Goal: Communication & Community: Share content

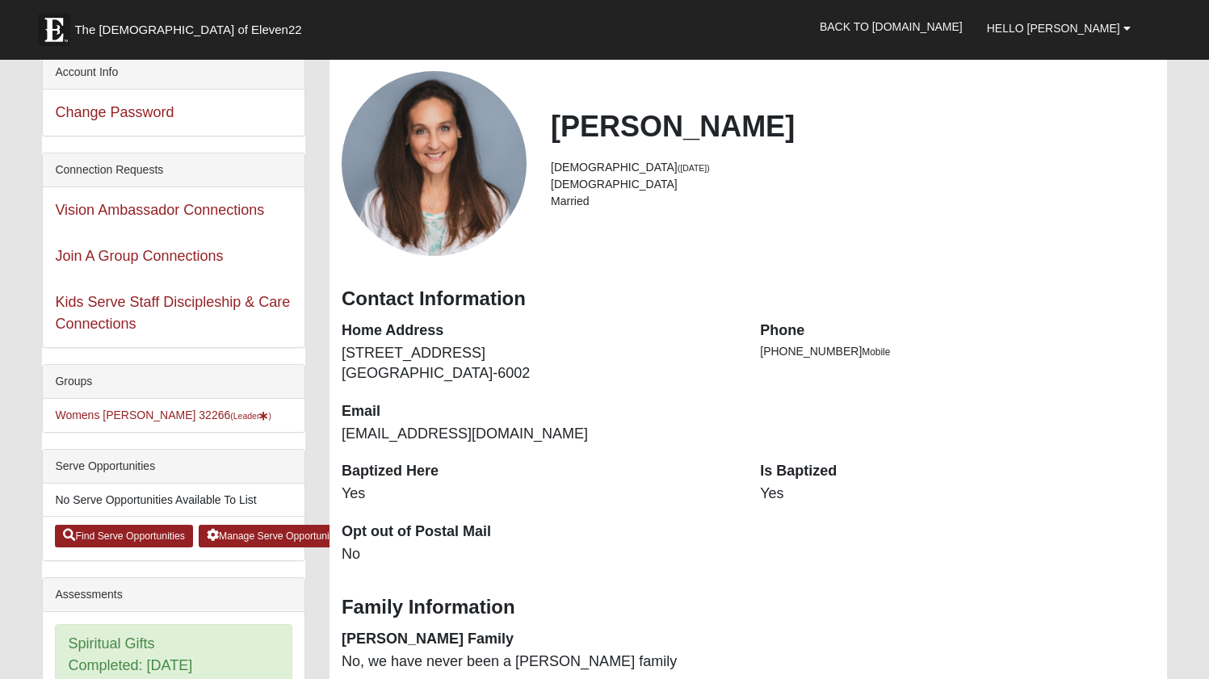
scroll to position [8, 0]
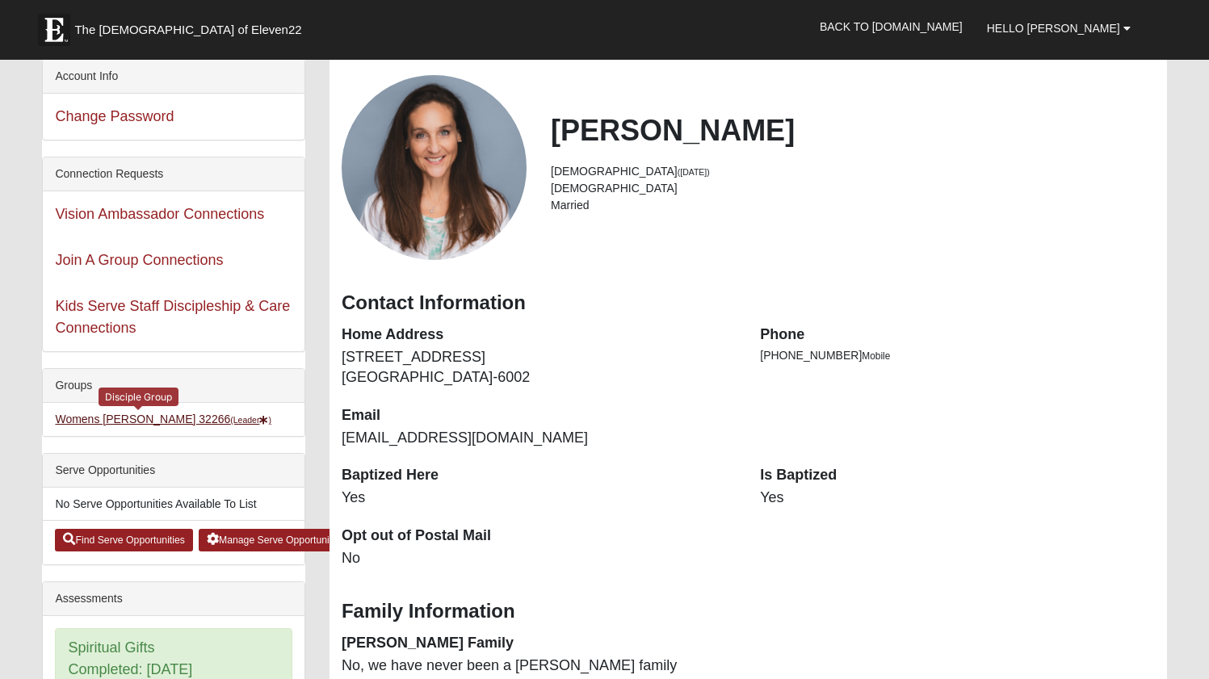
click at [149, 422] on link "Womens [PERSON_NAME] 32266 (Leader )" at bounding box center [163, 419] width 216 height 13
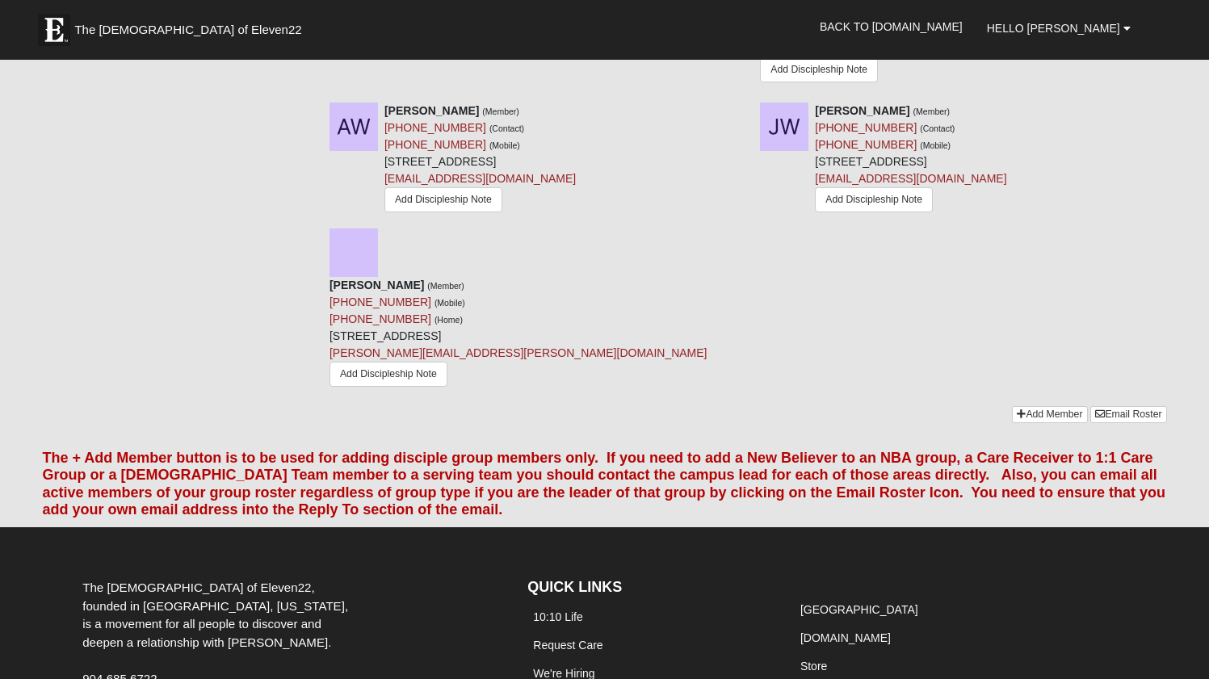
scroll to position [2463, 0]
click at [1112, 407] on link "Email Roster" at bounding box center [1128, 415] width 76 height 17
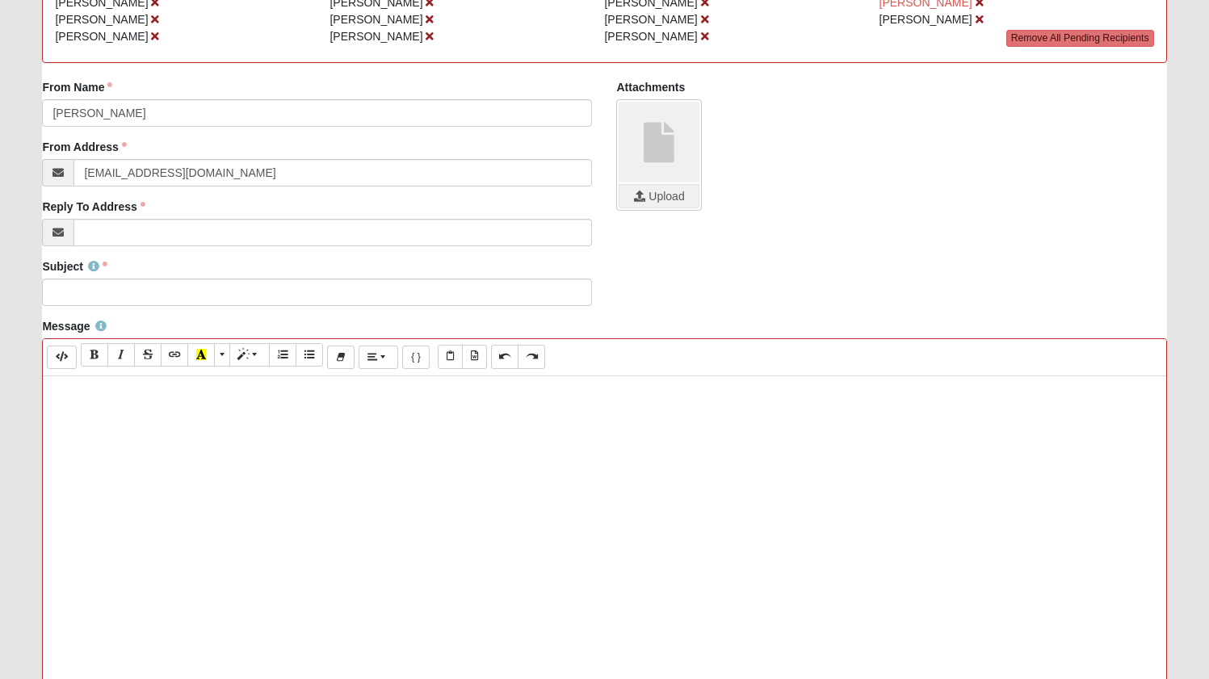
scroll to position [301, 0]
click at [156, 468] on div at bounding box center [604, 617] width 1122 height 485
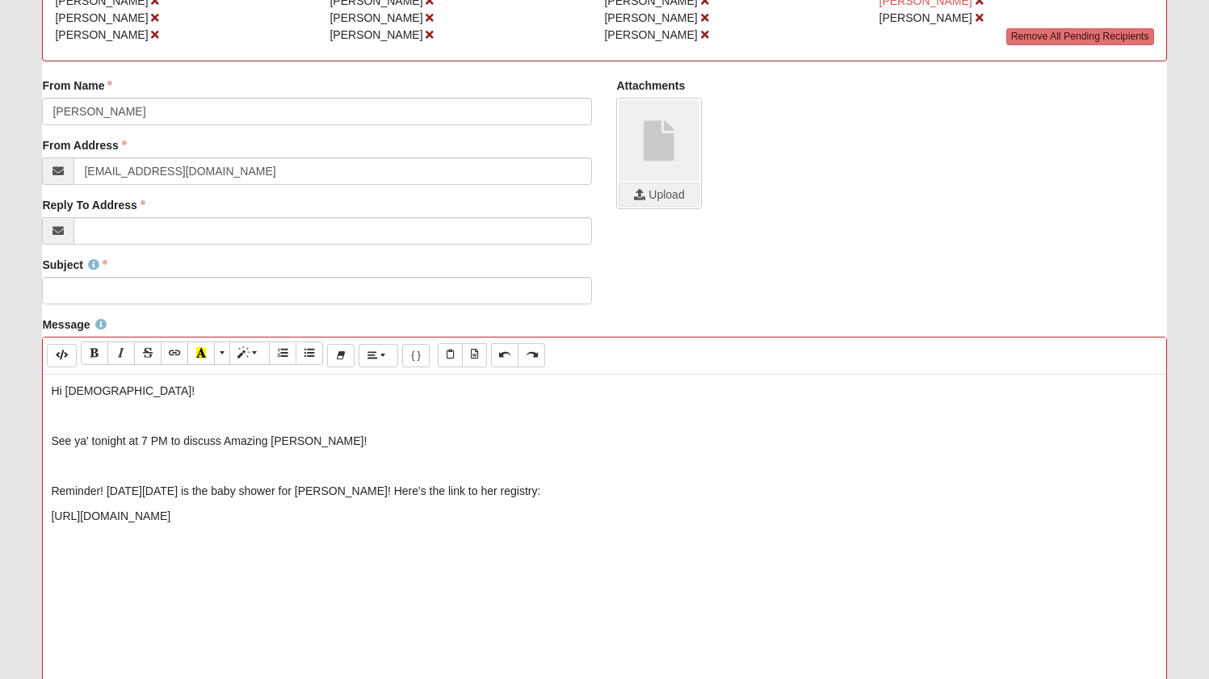
click at [335, 446] on p "See ya' tonight at 7 PM to discuss Amazing Grace!" at bounding box center [604, 441] width 1106 height 17
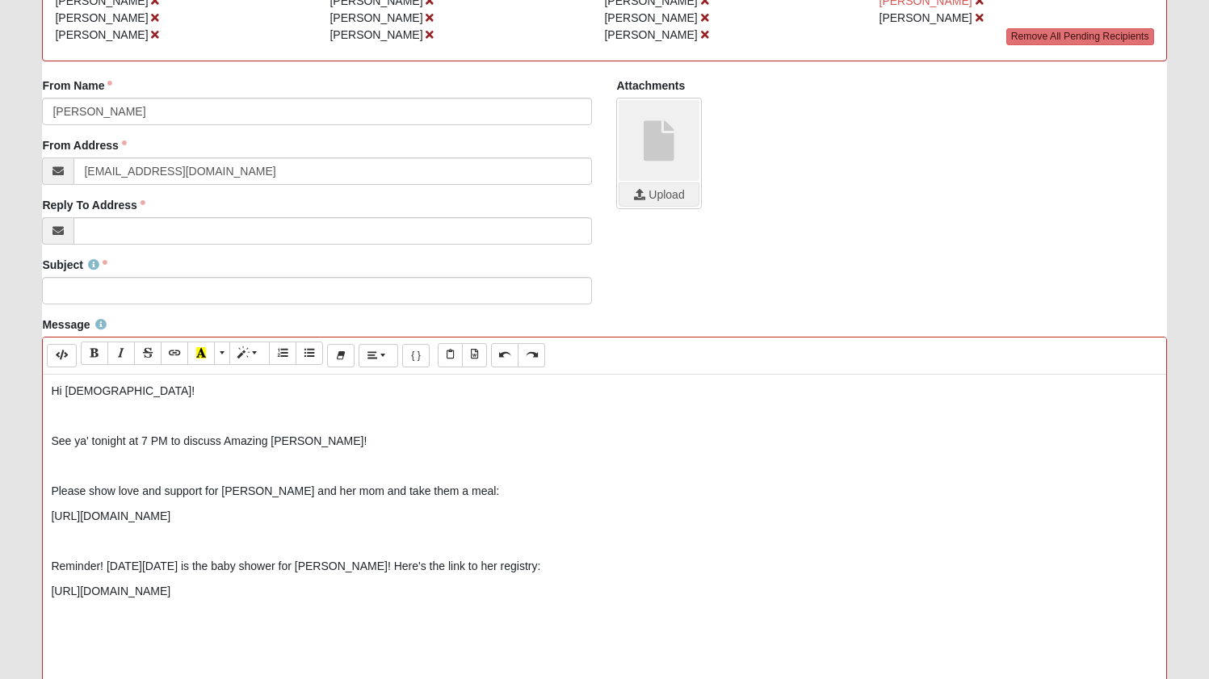
click at [350, 604] on div "Hi Ladies! See ya' tonight at 7 PM to discuss Amazing Grace! Please show love a…" at bounding box center [604, 617] width 1122 height 485
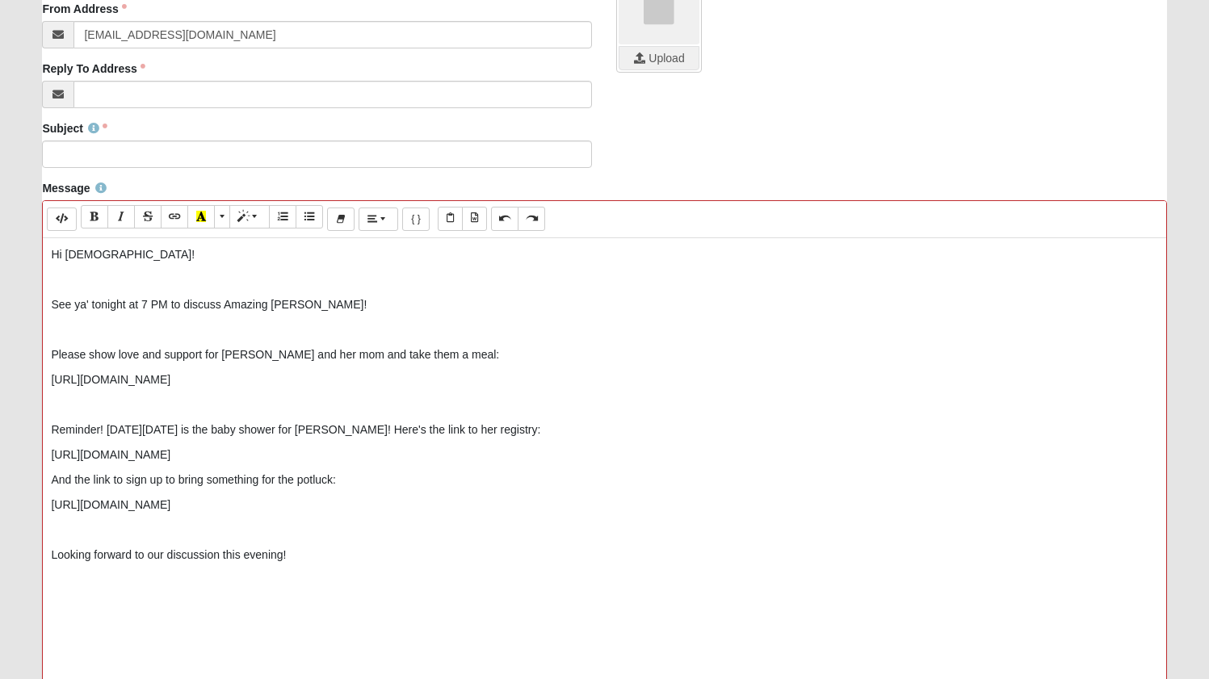
scroll to position [440, 0]
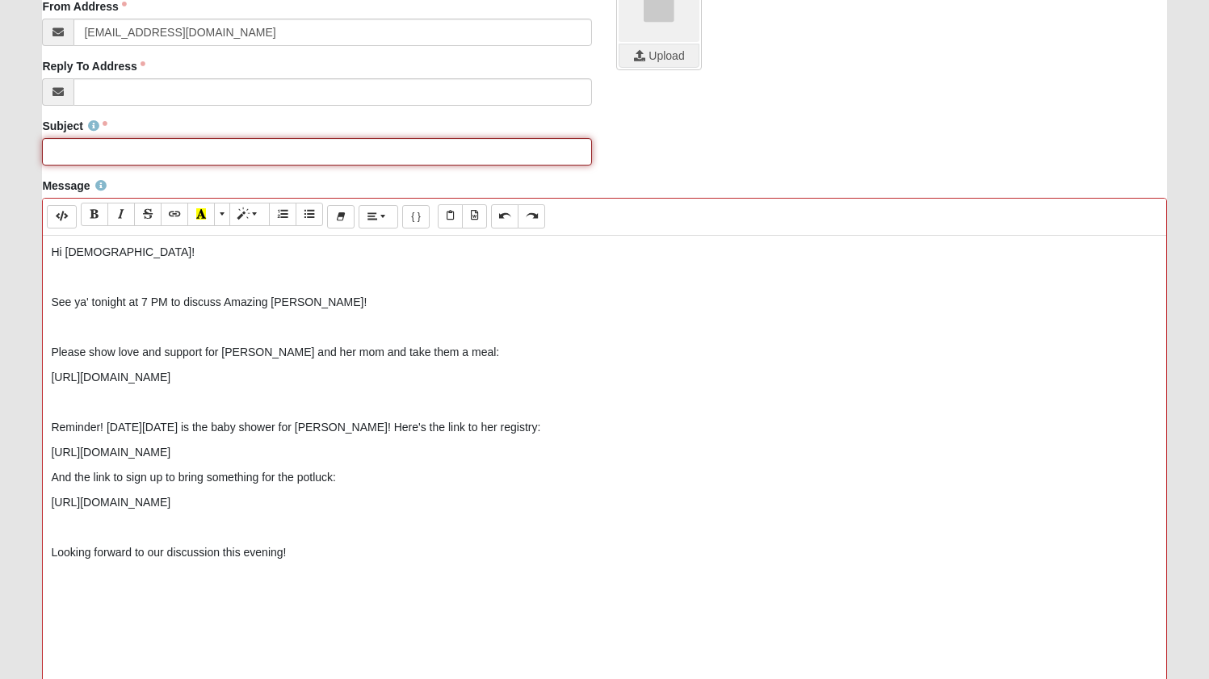
click at [73, 149] on input "Subject" at bounding box center [317, 151] width 550 height 27
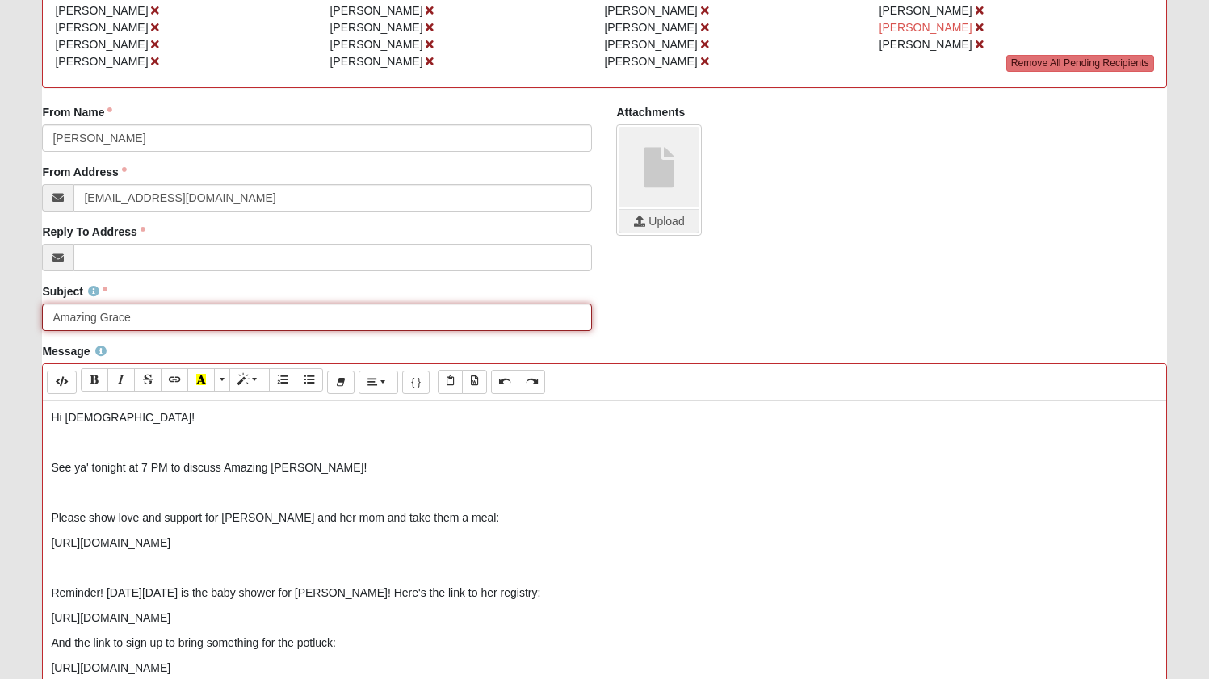
scroll to position [268, 0]
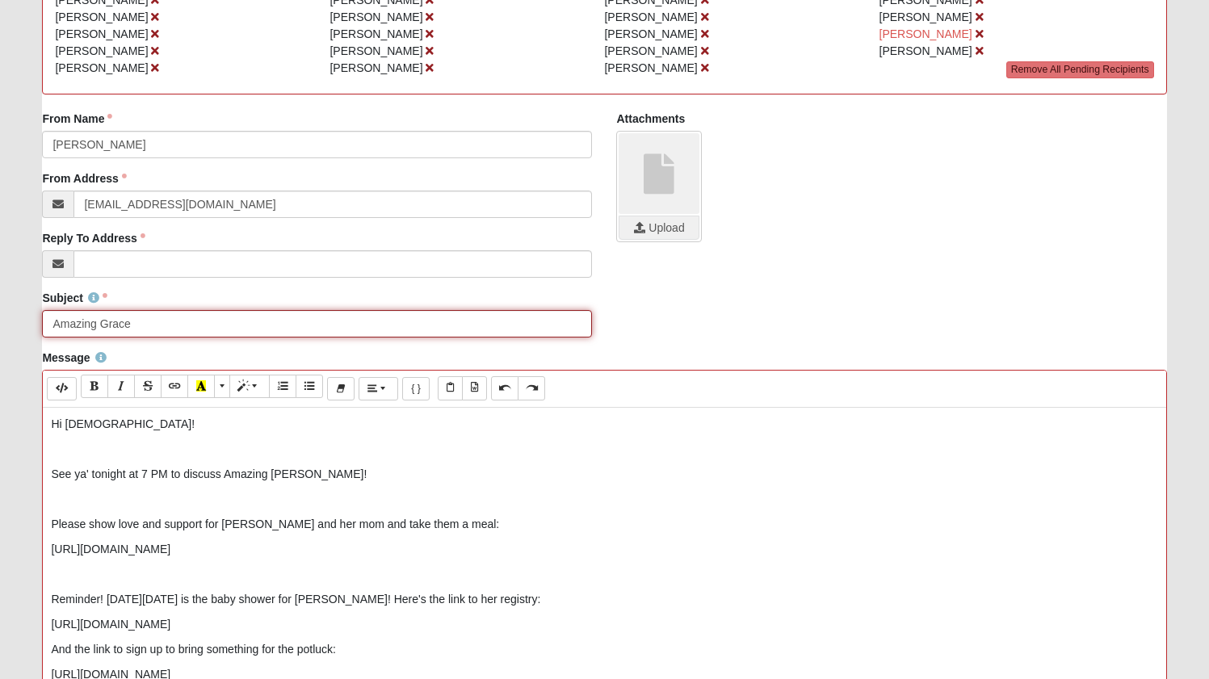
type input "Amazing Grace"
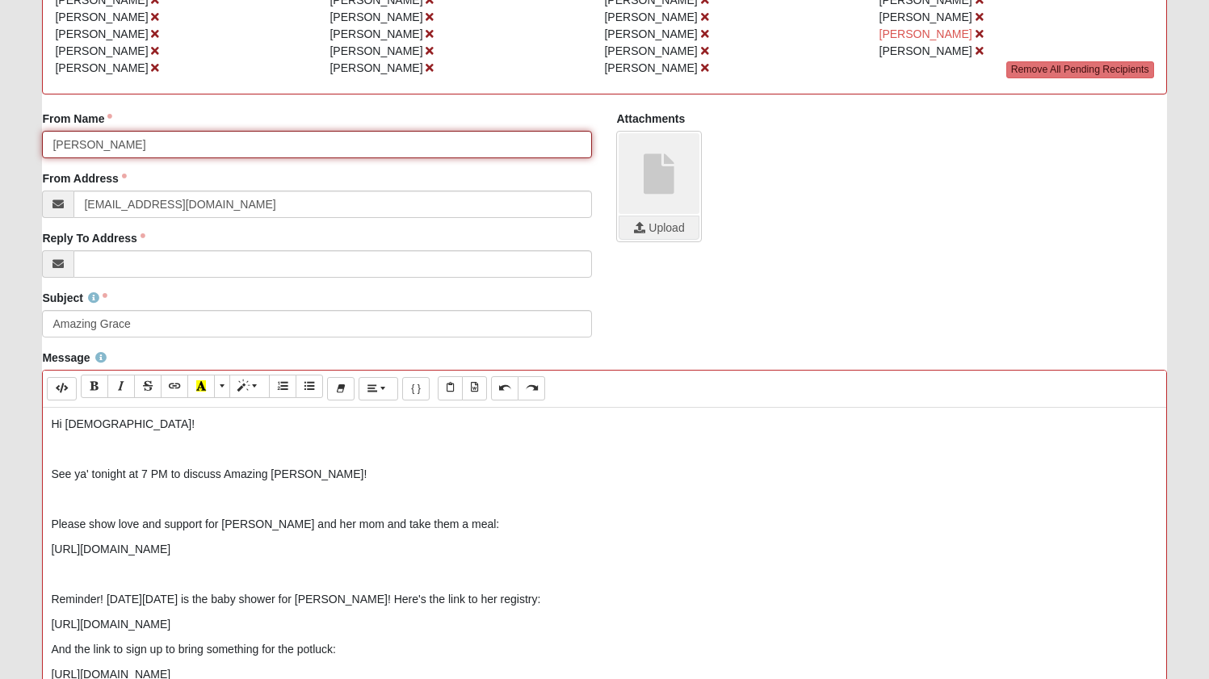
drag, startPoint x: 26, startPoint y: 141, endPoint x: 7, endPoint y: 141, distance: 18.6
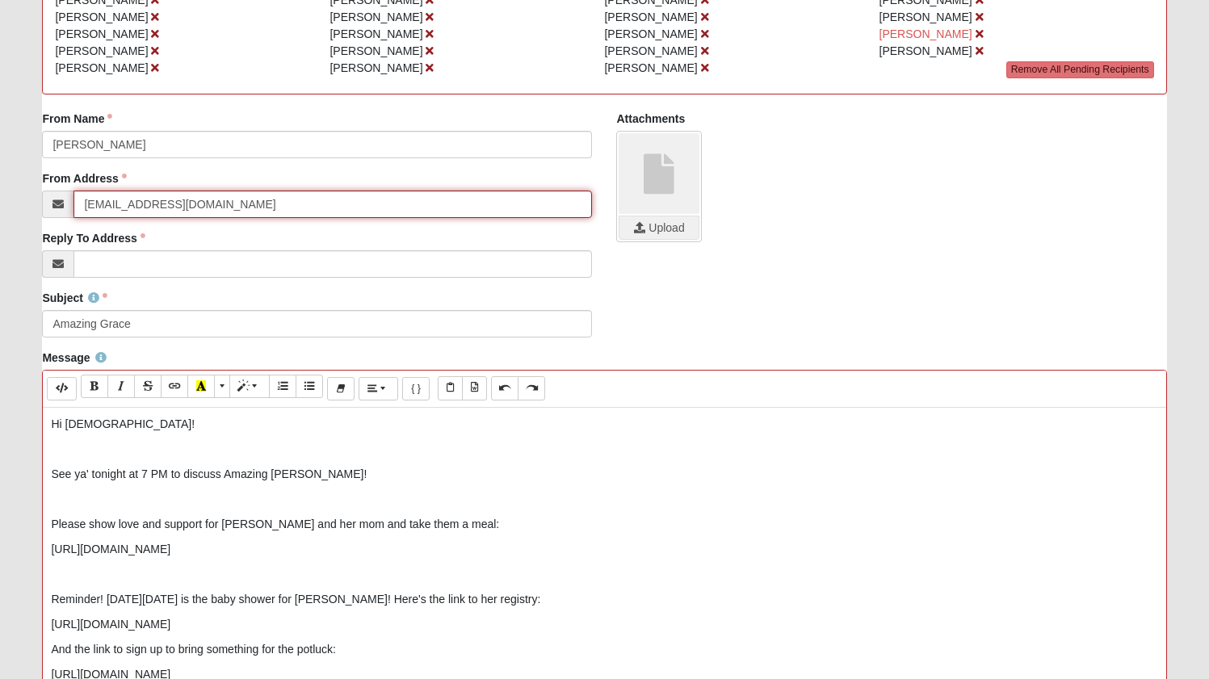
drag, startPoint x: 145, startPoint y: 207, endPoint x: 59, endPoint y: 201, distance: 86.6
paste input "[PERSON_NAME]"
click at [119, 205] on input "Karen Phillips.com" at bounding box center [332, 204] width 518 height 27
drag, startPoint x: 159, startPoint y: 205, endPoint x: 171, endPoint y: 211, distance: 13.4
click at [159, 206] on input "KarenlizPhillips.com" at bounding box center [332, 204] width 518 height 27
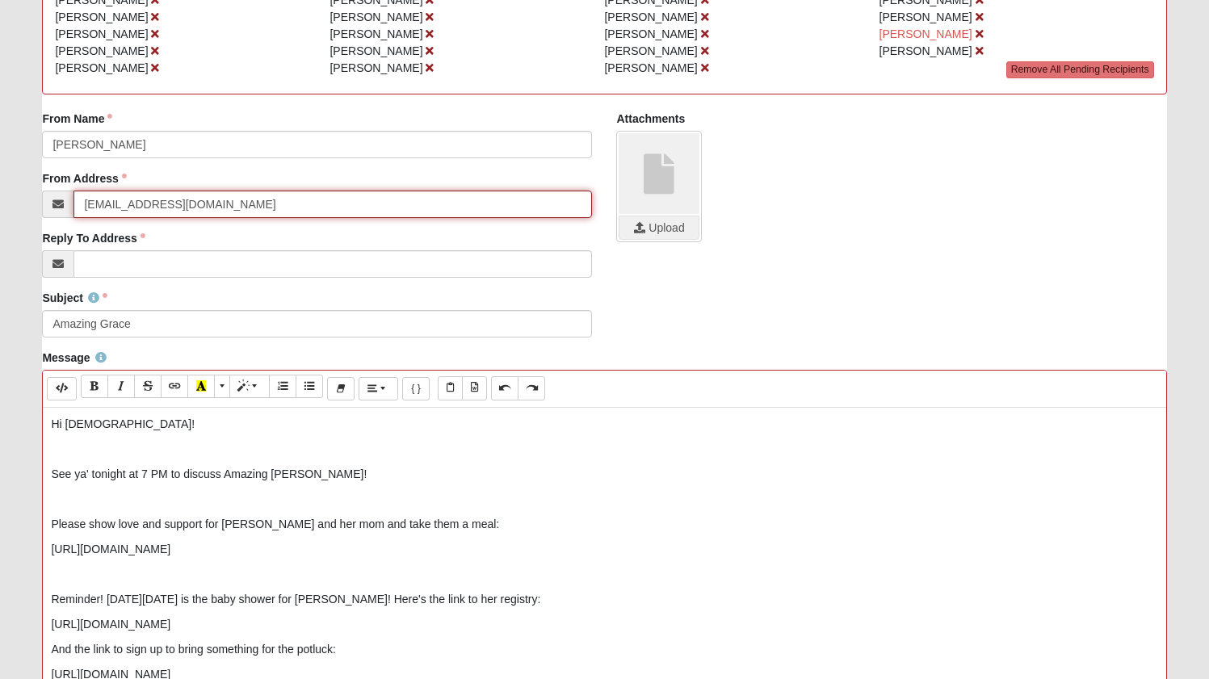
drag, startPoint x: 241, startPoint y: 205, endPoint x: 26, endPoint y: 204, distance: 215.6
click at [22, 201] on form "Hello Karen My Account Log Out Communication Communication Error" at bounding box center [604, 418] width 1209 height 1333
type input "KarenlizPhillips@gmail.com"
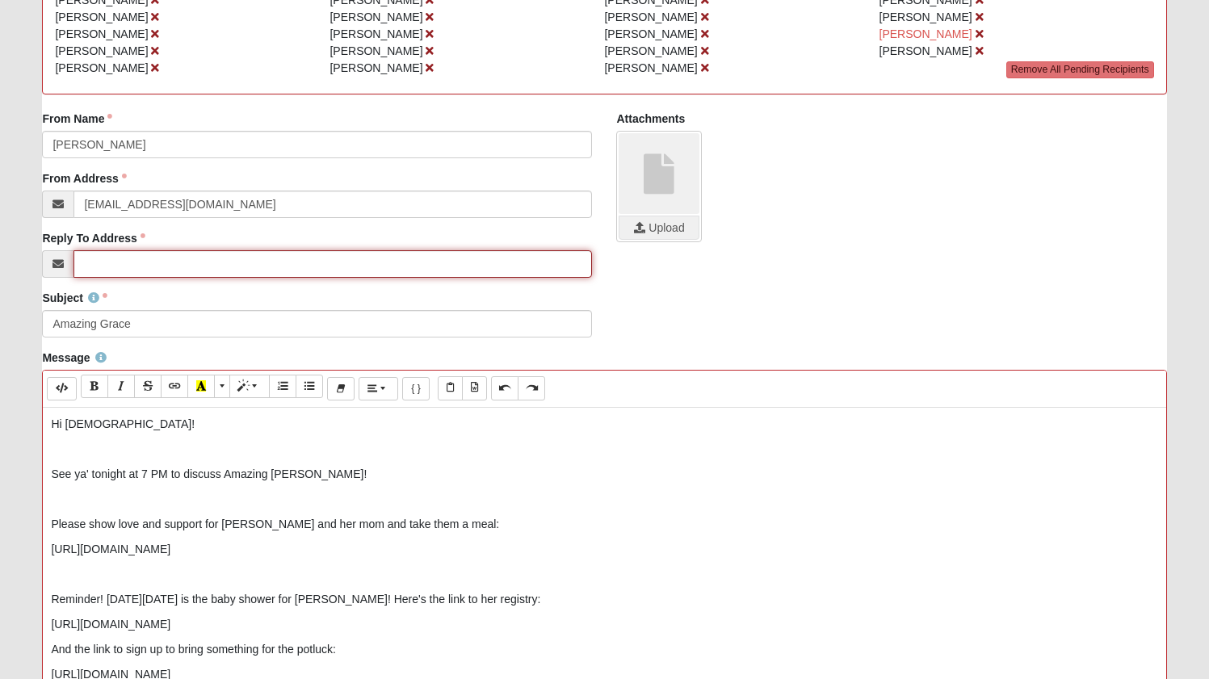
paste input "KarenlizPhillips@gmail.com"
type input "KarenlizPhillips@gmail.com"
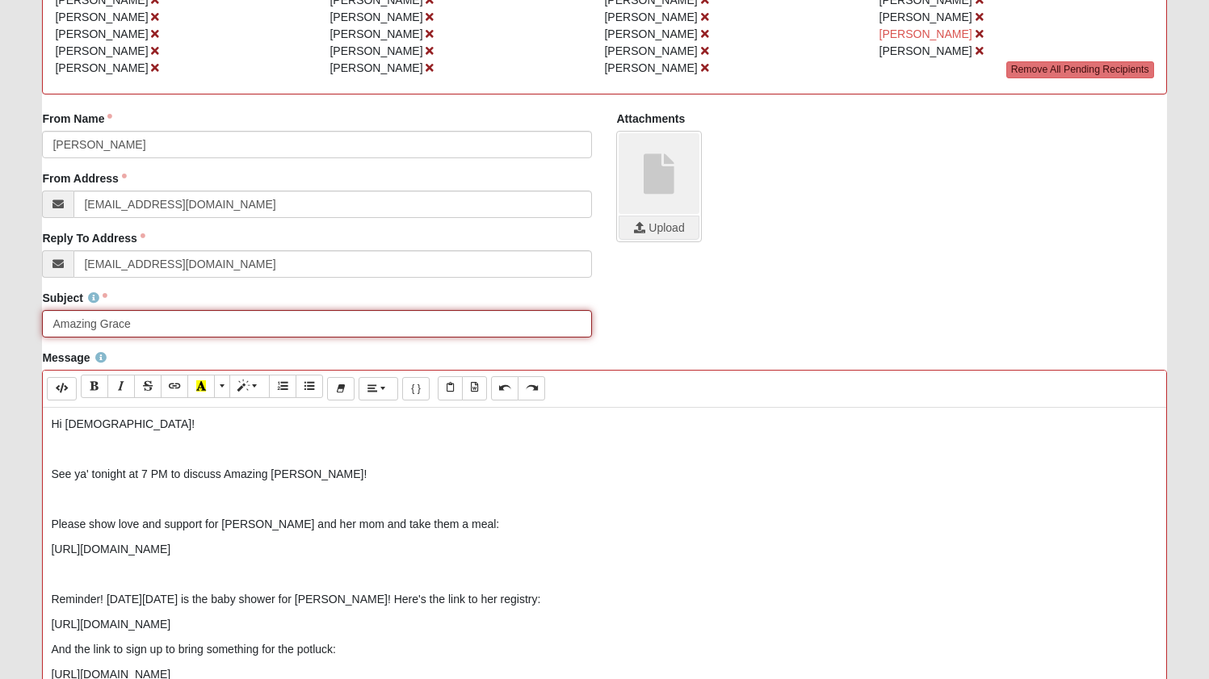
drag, startPoint x: 143, startPoint y: 324, endPoint x: 162, endPoint y: 325, distance: 18.6
click at [145, 325] on input "Amazing Grace" at bounding box center [317, 323] width 550 height 27
click at [164, 324] on input "Amazing Grace Discission tonight 7 PM" at bounding box center [317, 323] width 550 height 27
type input "Amazing Grace Discussion tonight 7 PM"
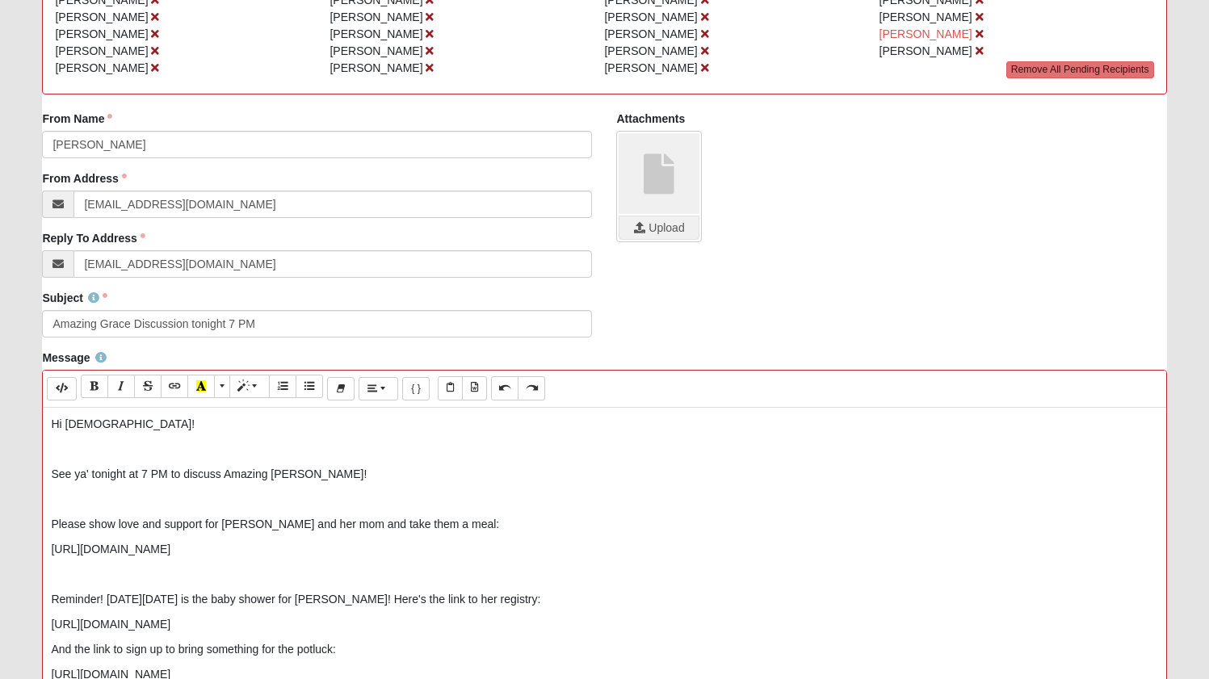
click at [168, 493] on p at bounding box center [604, 499] width 1106 height 17
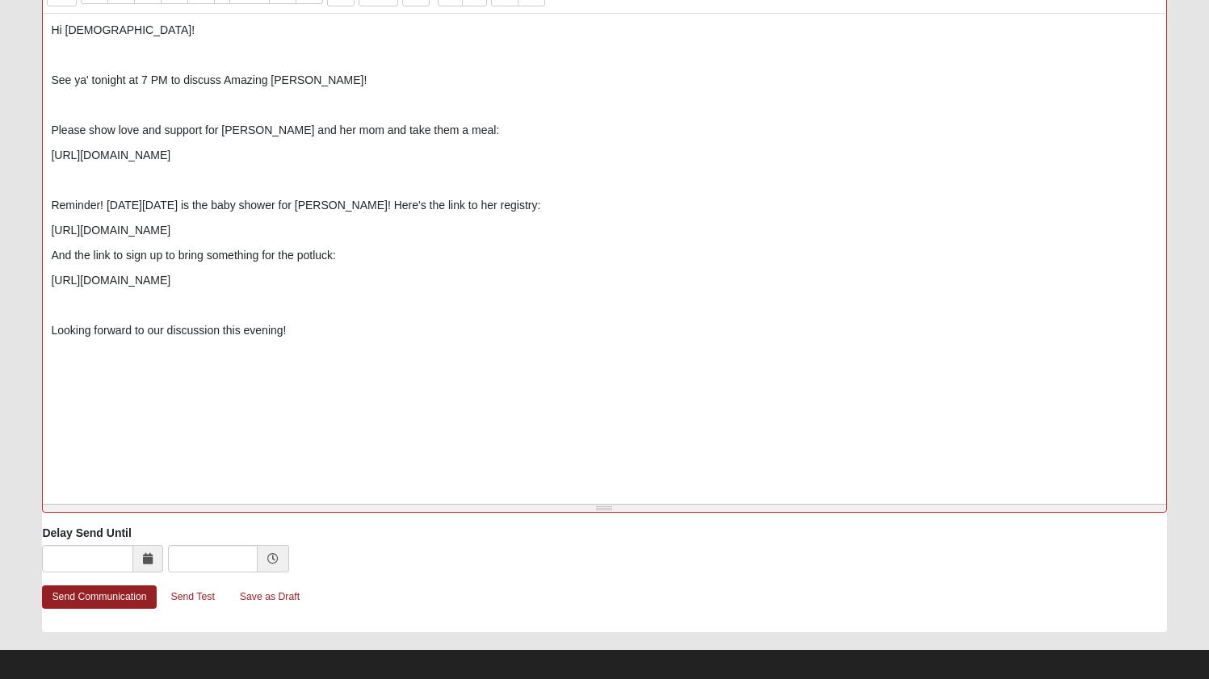
scroll to position [668, 0]
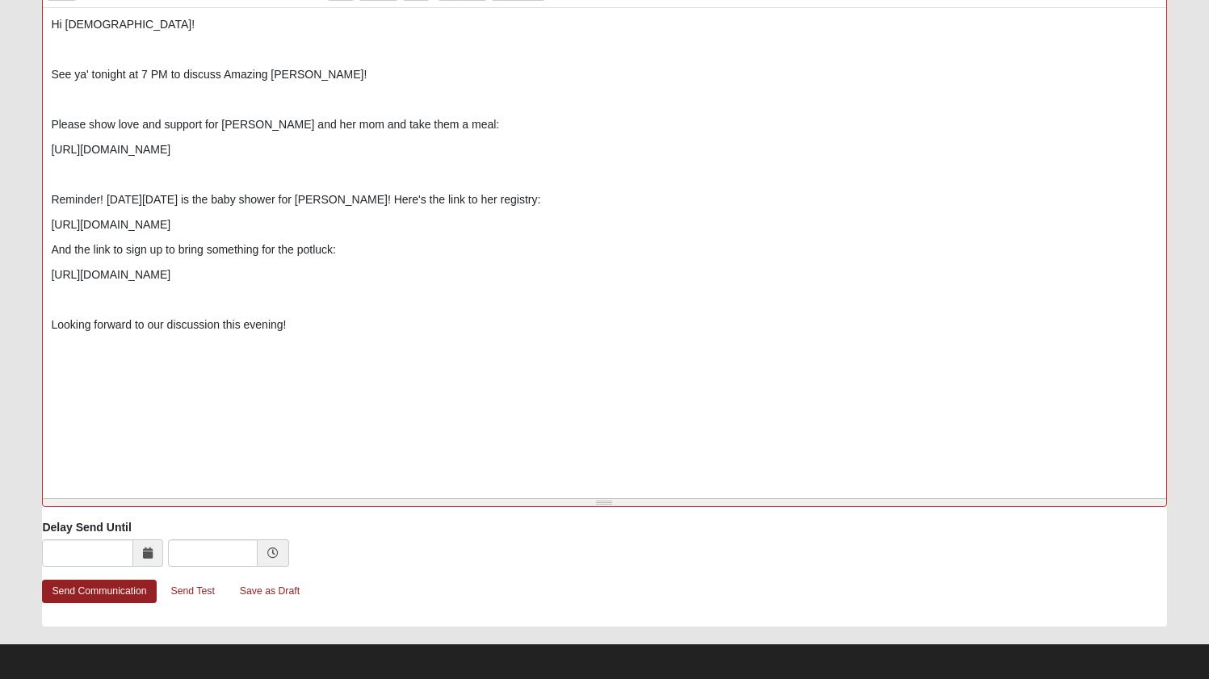
click at [192, 454] on div "Hi Ladies! See ya' tonight at 7 PM to discuss Amazing Grace! Please show love a…" at bounding box center [604, 250] width 1122 height 485
click at [94, 591] on link "Send Communication" at bounding box center [99, 591] width 114 height 23
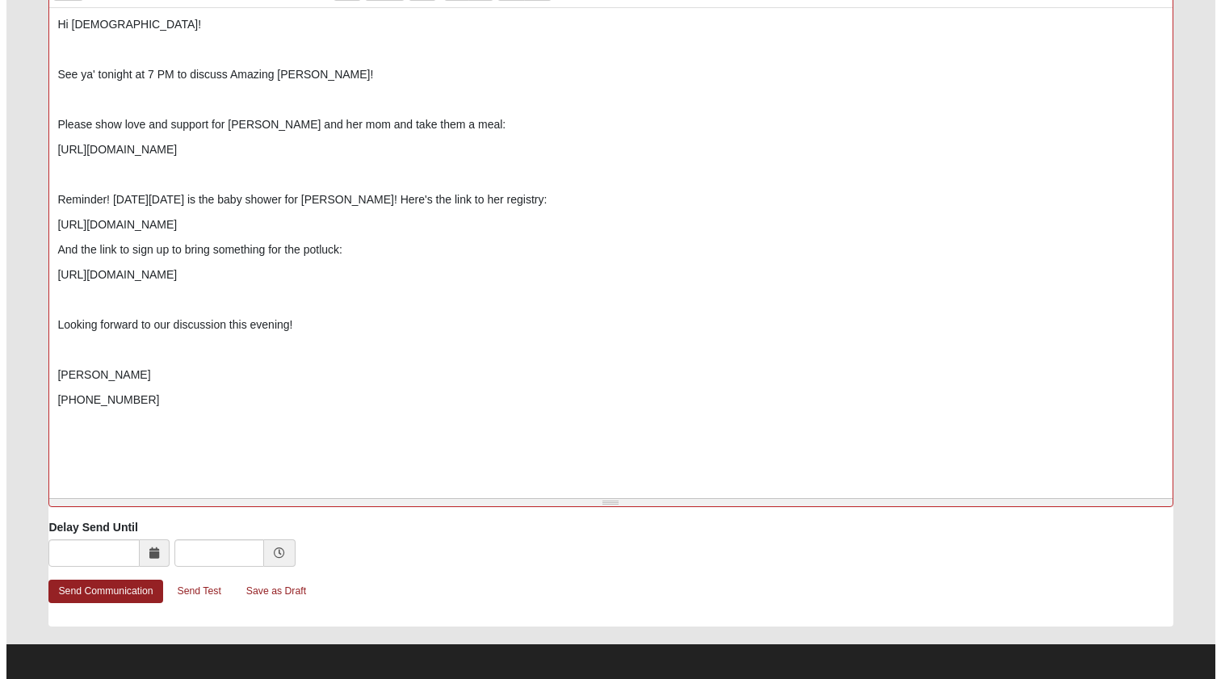
scroll to position [0, 0]
